Goal: Task Accomplishment & Management: Manage account settings

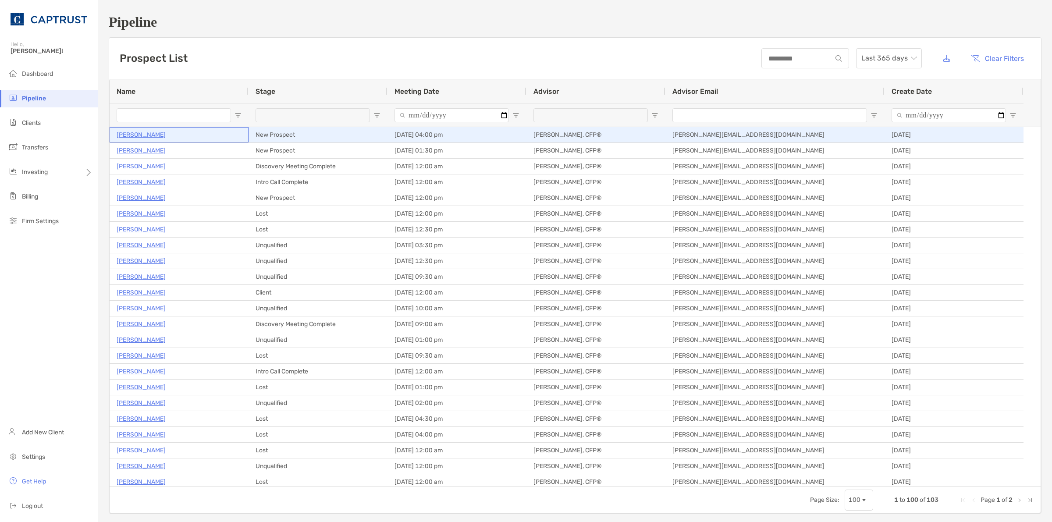
click at [134, 136] on p "[PERSON_NAME]" at bounding box center [141, 134] width 49 height 11
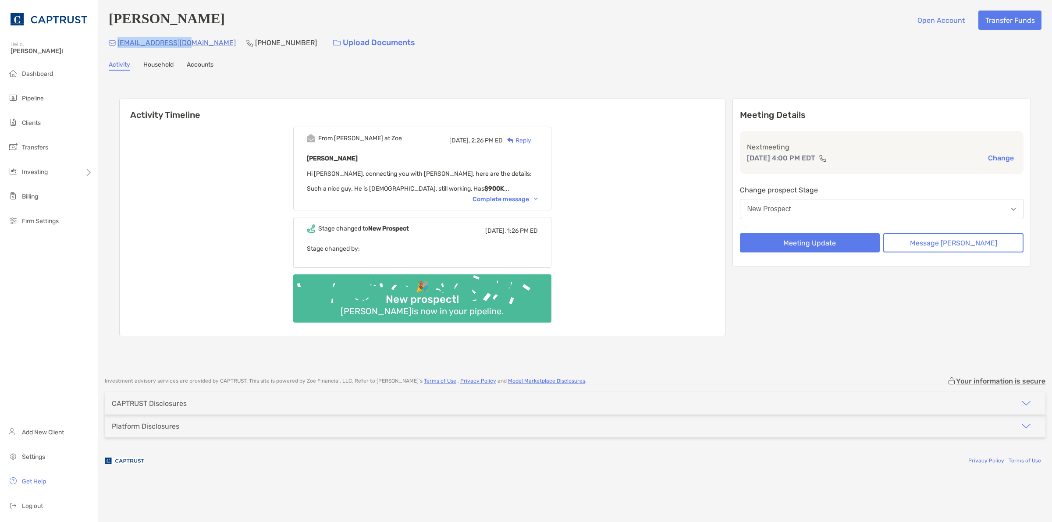
drag, startPoint x: 189, startPoint y: 43, endPoint x: 119, endPoint y: 48, distance: 70.8
click at [119, 48] on p "[EMAIL_ADDRESS][DOMAIN_NAME]" at bounding box center [176, 42] width 118 height 11
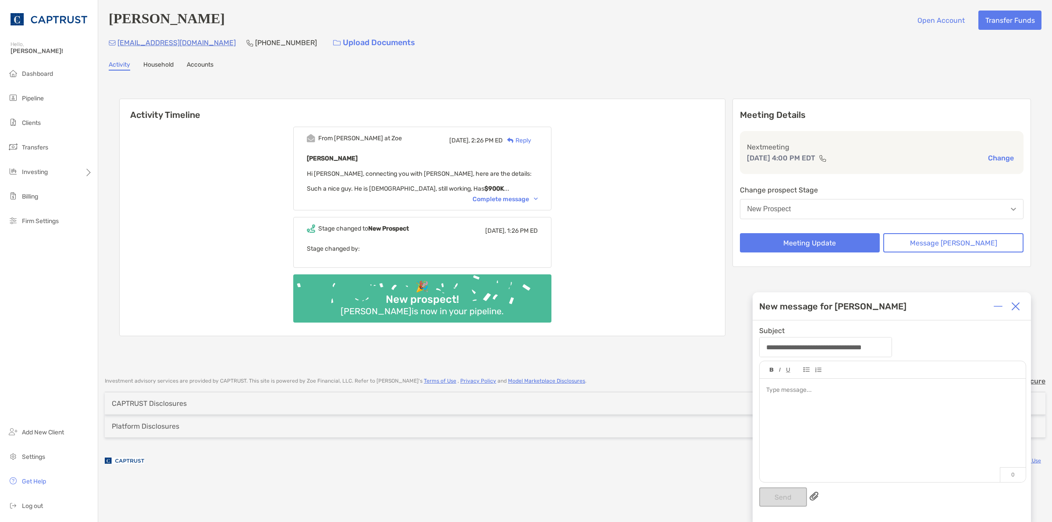
drag, startPoint x: 157, startPoint y: 46, endPoint x: 230, endPoint y: 22, distance: 77.1
click at [230, 22] on div "[PERSON_NAME] Open Account Transfer Funds" at bounding box center [575, 20] width 933 height 19
drag, startPoint x: 191, startPoint y: 46, endPoint x: 117, endPoint y: 47, distance: 74.5
click at [117, 47] on div "[EMAIL_ADDRESS][DOMAIN_NAME] [PHONE_NUMBER] Upload Documents" at bounding box center [575, 42] width 933 height 19
copy p "[EMAIL_ADDRESS][DOMAIN_NAME]"
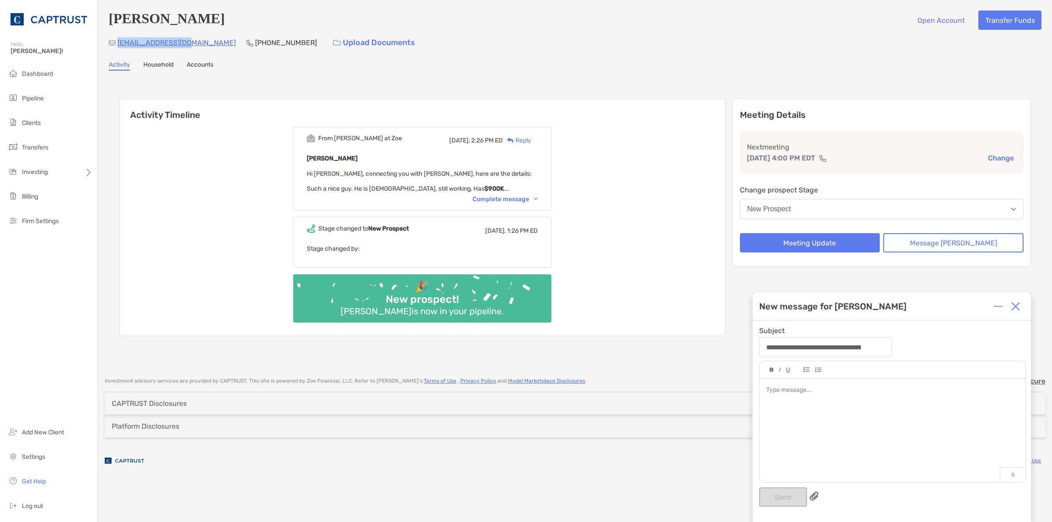
click at [1013, 306] on img at bounding box center [1015, 306] width 9 height 9
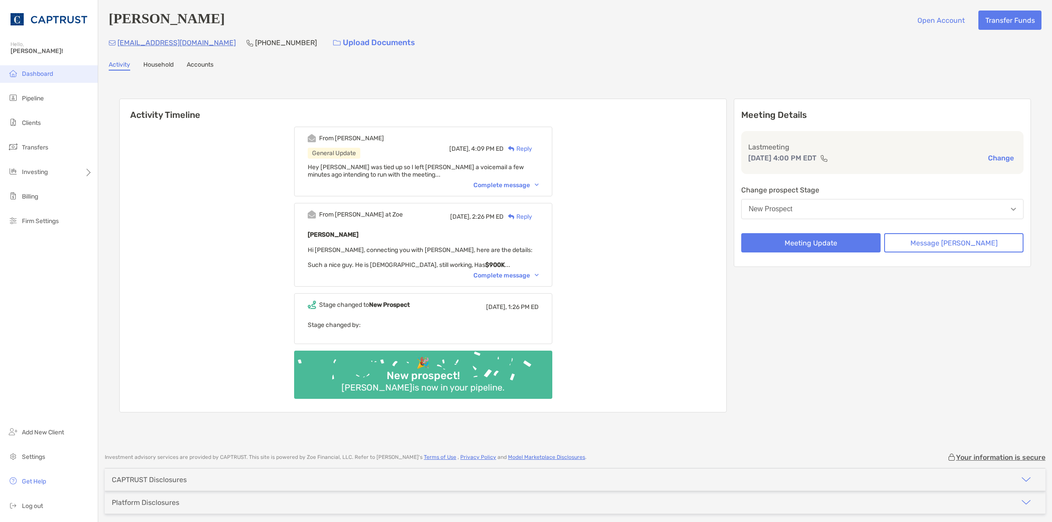
click at [42, 74] on span "Dashboard" at bounding box center [37, 73] width 31 height 7
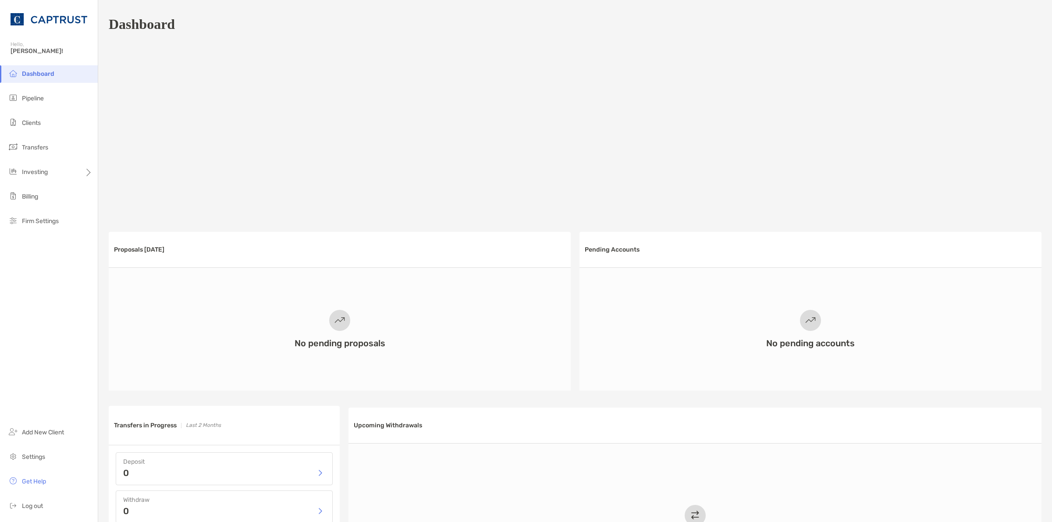
click at [79, 70] on li "Dashboard" at bounding box center [49, 74] width 98 height 18
click at [53, 99] on li "Pipeline" at bounding box center [49, 99] width 98 height 18
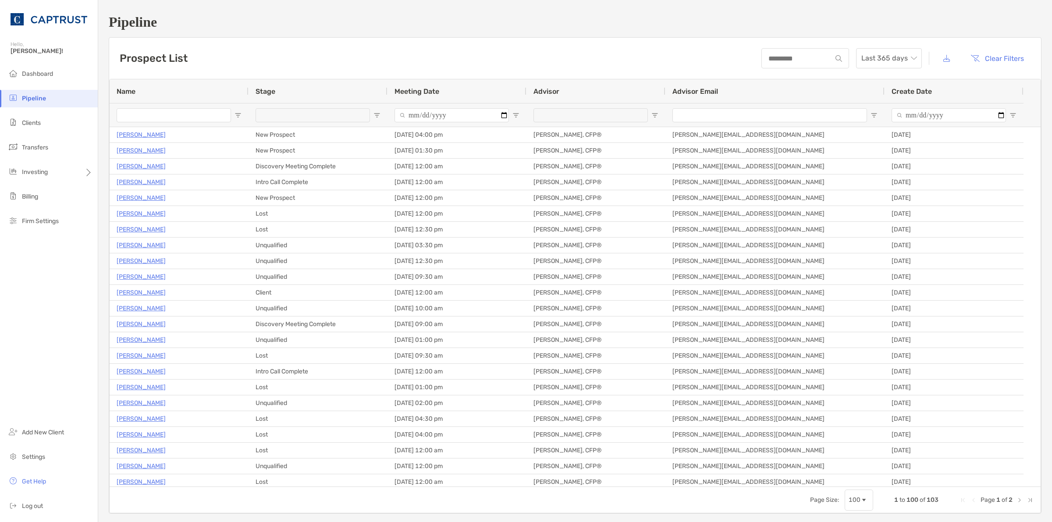
click at [291, 52] on div "Prospect List Last 365 days Clear Filters" at bounding box center [575, 58] width 932 height 41
